Goal: Task Accomplishment & Management: Manage account settings

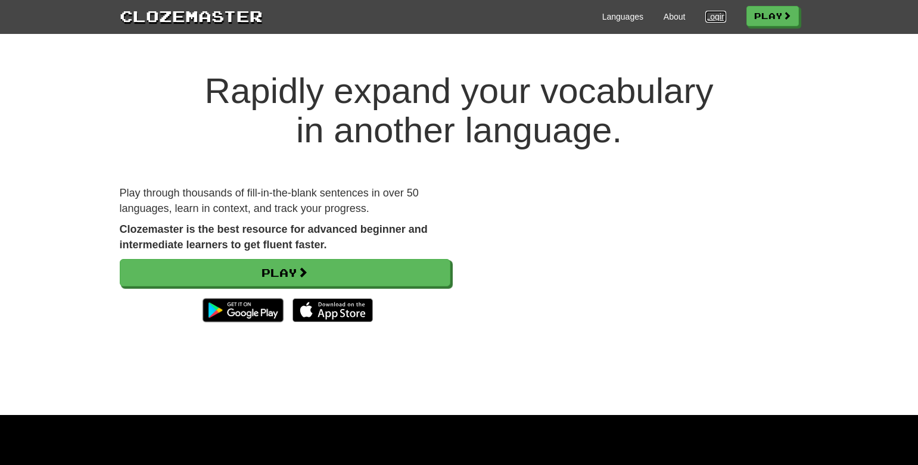
click at [707, 18] on link "Login" at bounding box center [715, 17] width 20 height 12
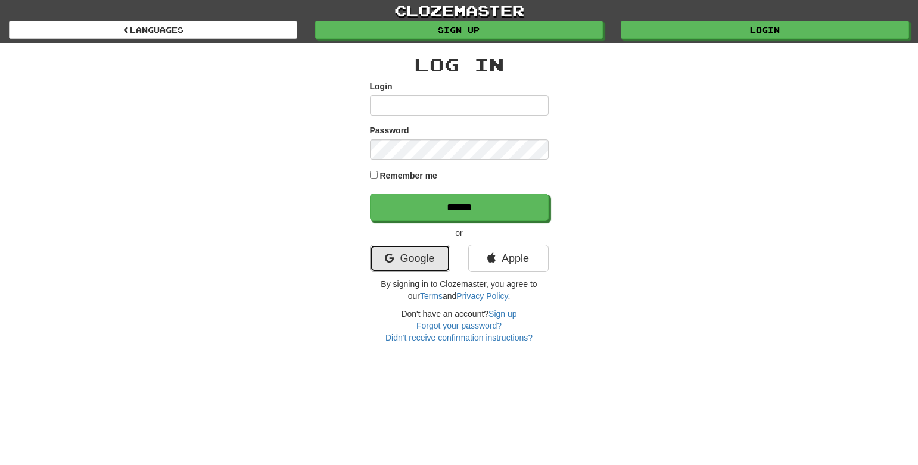
click at [426, 264] on link "Google" at bounding box center [410, 258] width 80 height 27
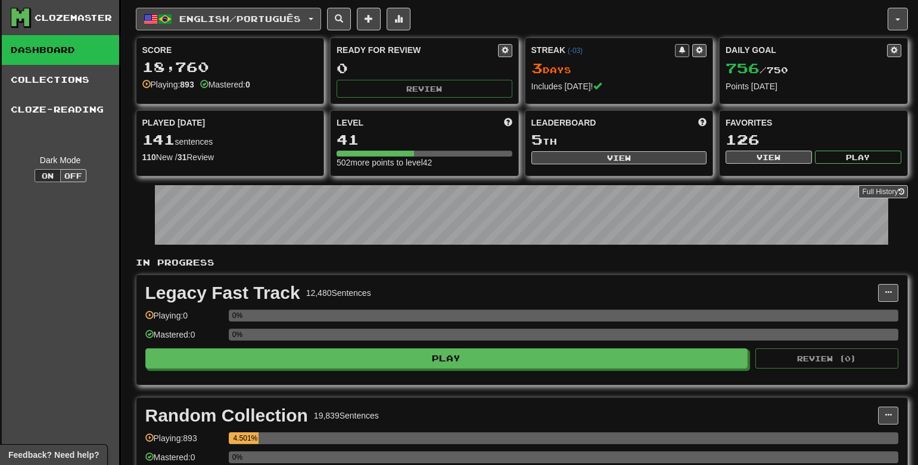
click at [232, 21] on span "English / Português" at bounding box center [239, 19] width 121 height 10
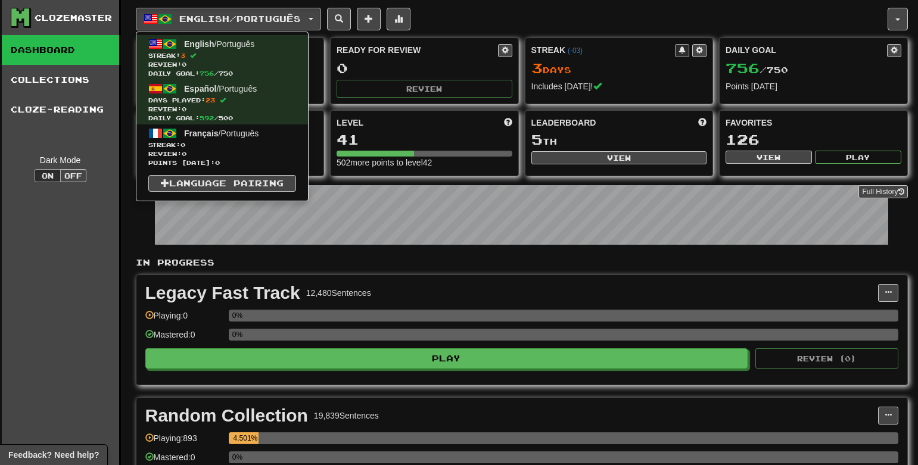
click at [72, 139] on div "Clozemaster Dashboard Collections Cloze-Reading Dark Mode On Off" at bounding box center [61, 294] width 119 height 589
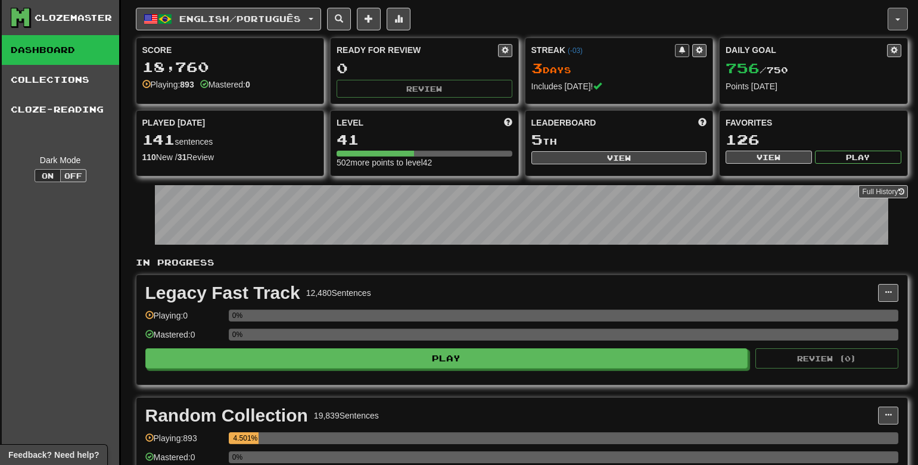
click at [898, 21] on button "button" at bounding box center [897, 19] width 20 height 23
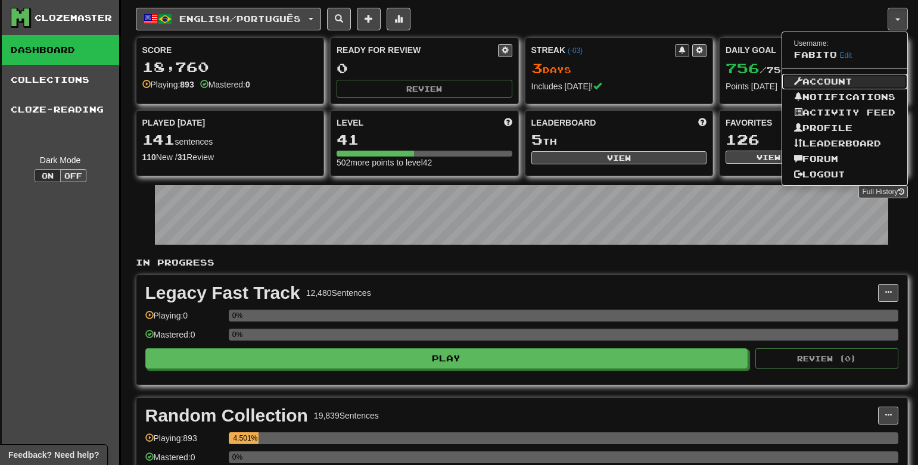
click at [862, 85] on link "Account" at bounding box center [844, 81] width 125 height 15
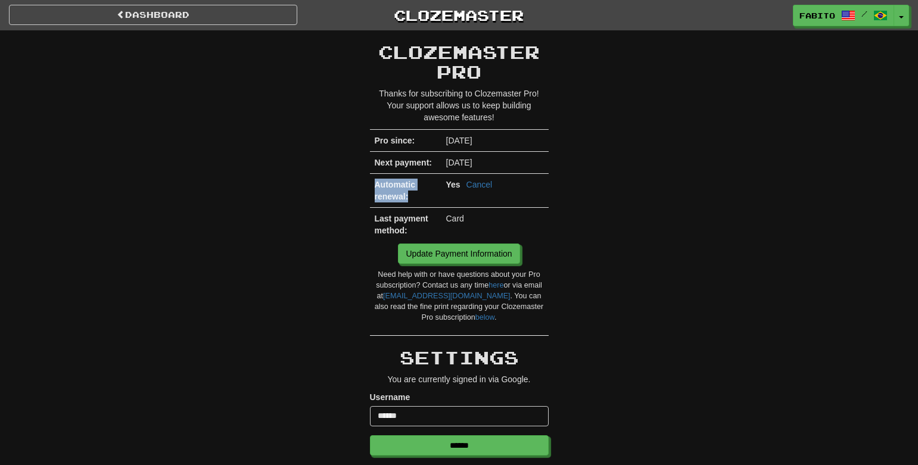
drag, startPoint x: 370, startPoint y: 185, endPoint x: 409, endPoint y: 196, distance: 40.9
click at [409, 196] on td "Automatic renewal:" at bounding box center [405, 191] width 71 height 34
click at [408, 201] on div at bounding box center [408, 201] width 0 height 0
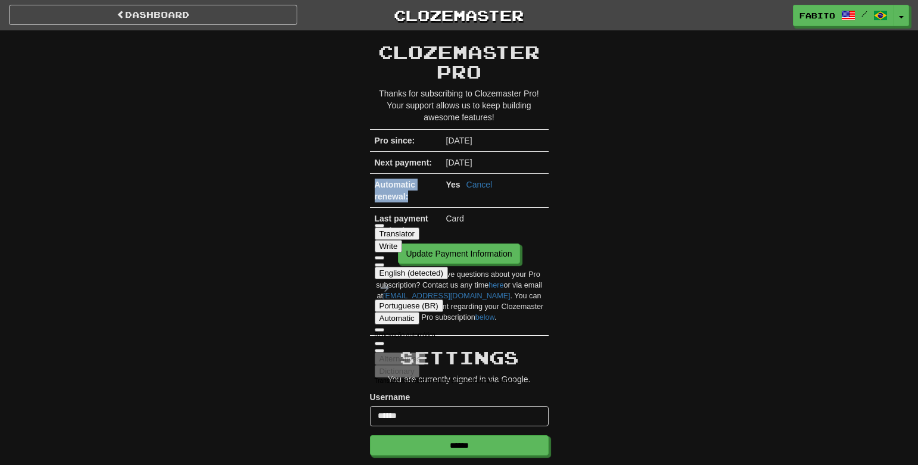
click at [384, 263] on button at bounding box center [380, 265] width 10 height 4
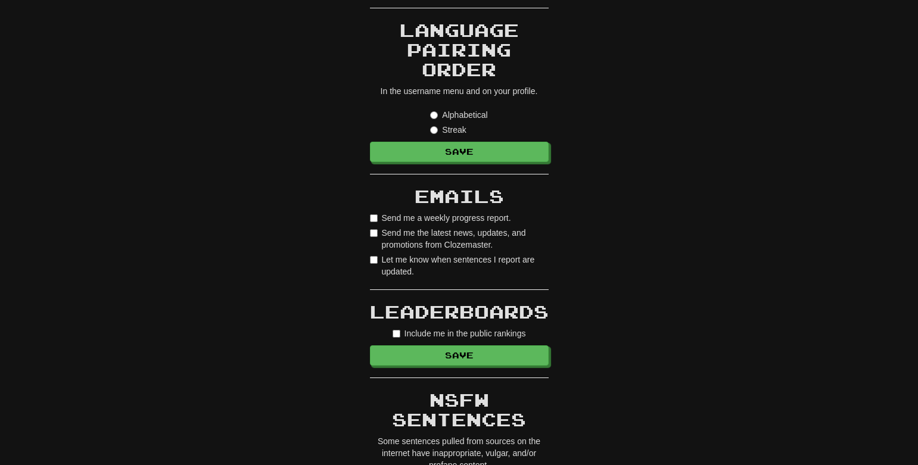
scroll to position [500, 0]
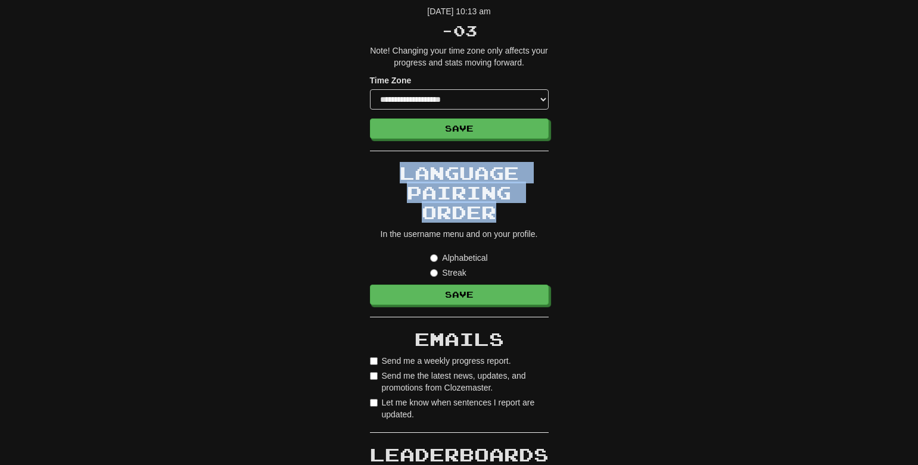
drag, startPoint x: 398, startPoint y: 170, endPoint x: 525, endPoint y: 212, distance: 133.1
click at [525, 212] on h2 "Language Pairing Order" at bounding box center [459, 192] width 179 height 59
click at [495, 223] on div at bounding box center [495, 223] width 0 height 0
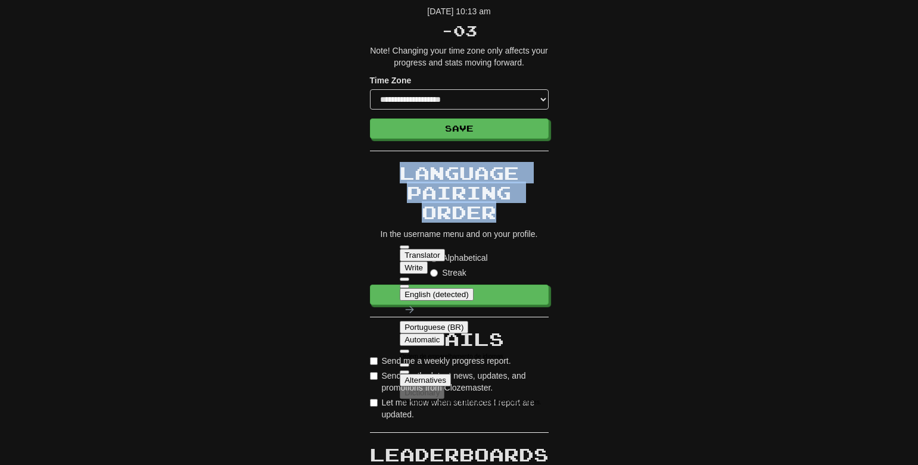
click at [409, 285] on button at bounding box center [405, 287] width 10 height 4
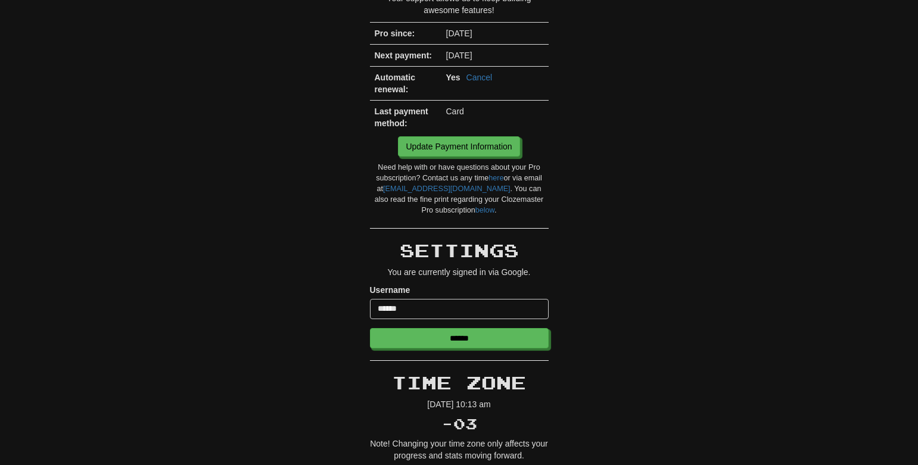
scroll to position [71, 0]
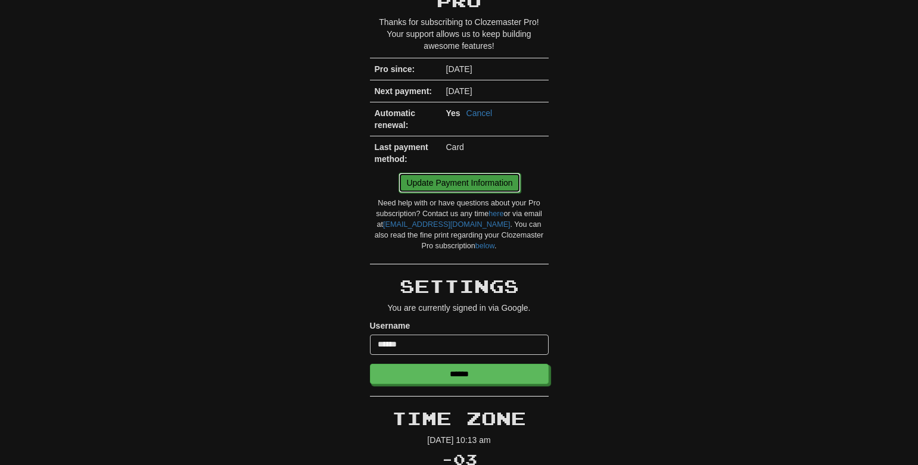
click at [504, 183] on link "Update Payment Information" at bounding box center [458, 183] width 121 height 20
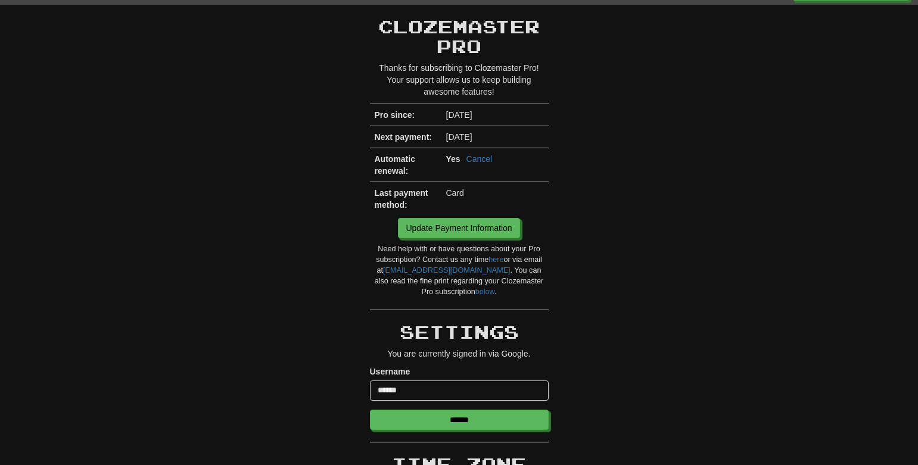
scroll to position [0, 0]
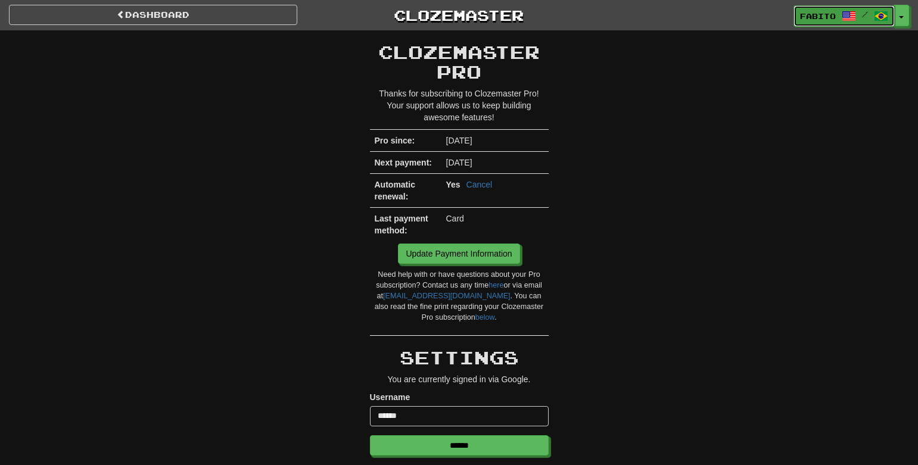
click at [817, 17] on span "Fabito" at bounding box center [818, 16] width 36 height 11
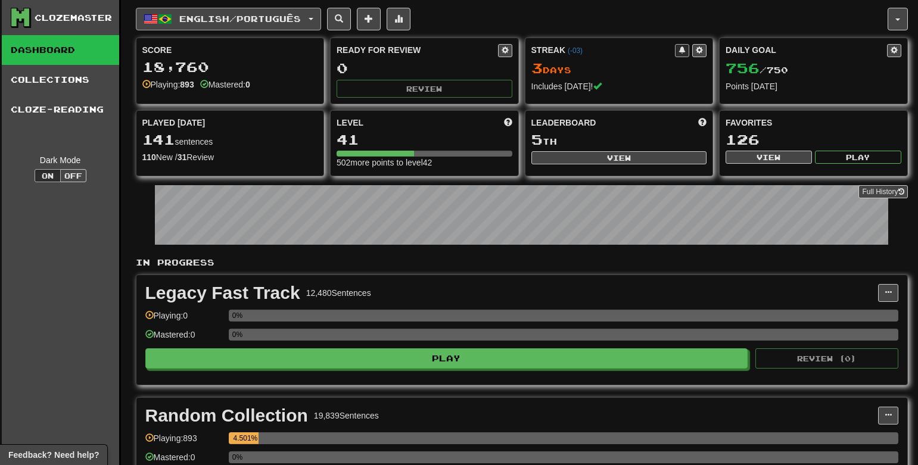
click at [315, 21] on button "English / Português" at bounding box center [228, 19] width 185 height 23
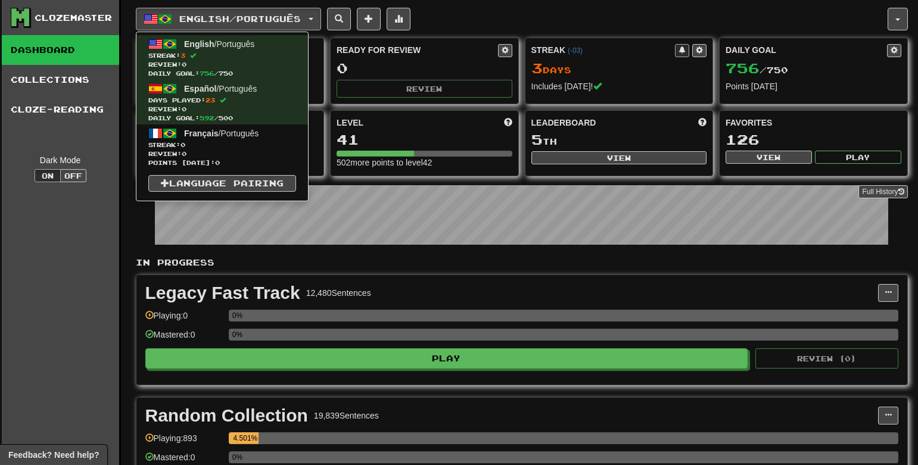
click at [482, 13] on div "English / Português English / Português Streak: 3 Review: 0 Daily Goal: 756 / 7…" at bounding box center [511, 19] width 751 height 23
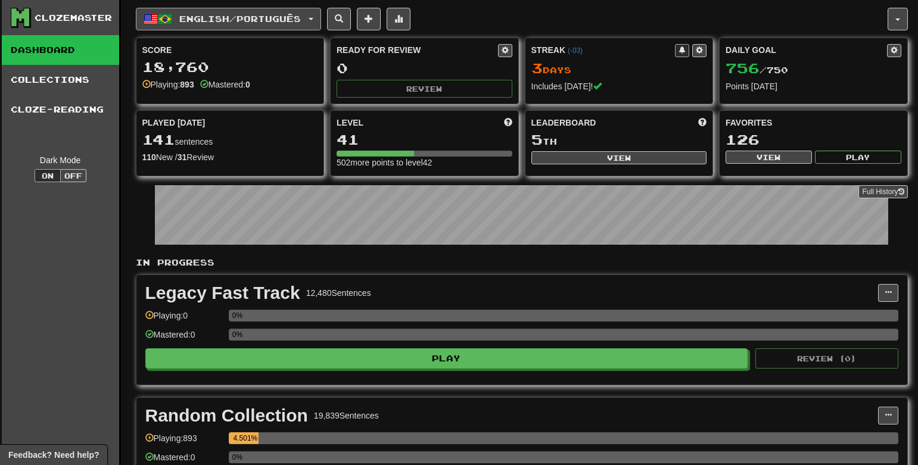
click at [231, 26] on button "English / Português" at bounding box center [228, 19] width 185 height 23
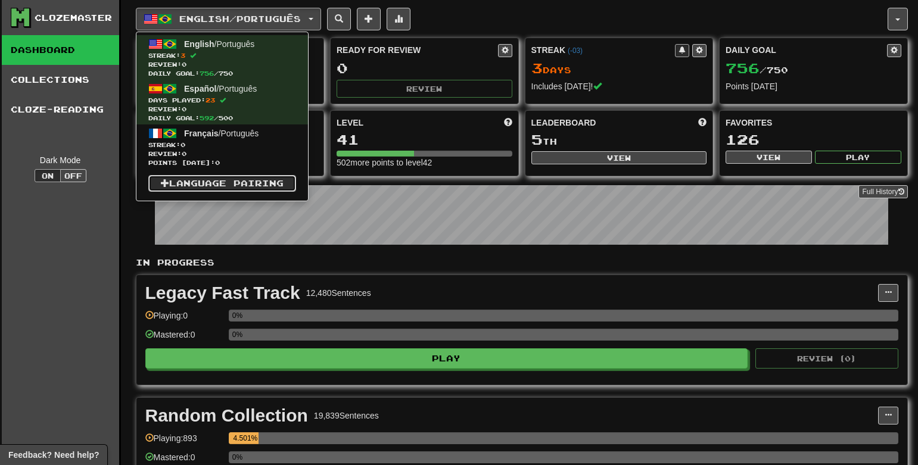
click at [270, 185] on link "Language Pairing" at bounding box center [222, 183] width 148 height 17
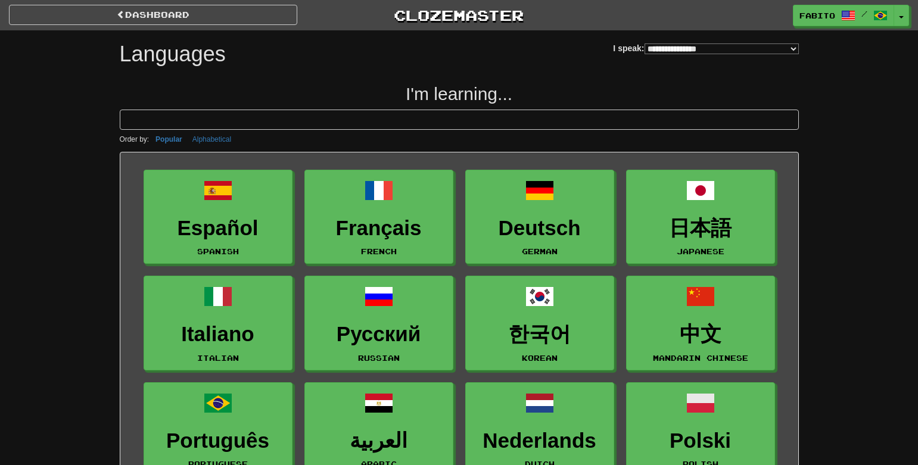
select select "*********"
click at [644, 43] on select "**********" at bounding box center [721, 48] width 154 height 11
